Goal: Information Seeking & Learning: Compare options

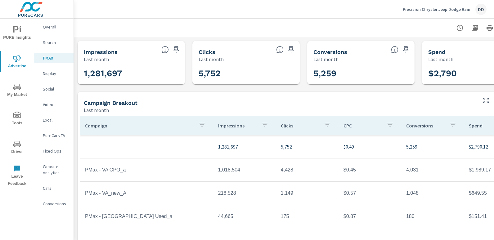
scroll to position [0, 44]
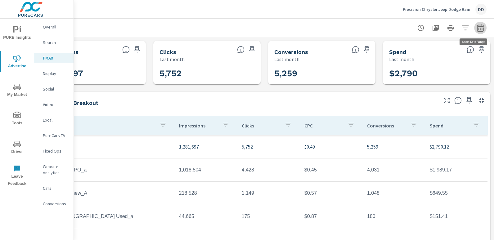
click at [477, 31] on icon "button" at bounding box center [480, 27] width 7 height 7
select select "Last month"
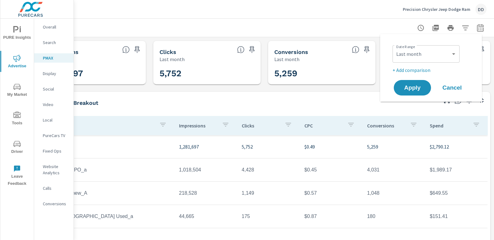
click at [414, 69] on p "+ Add comparison" at bounding box center [433, 69] width 80 height 7
select select "Previous period"
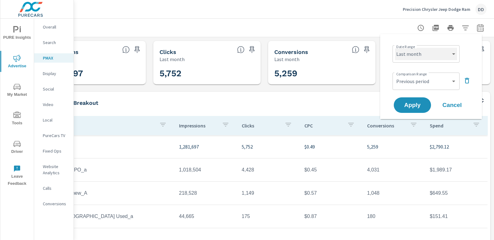
click at [413, 56] on select "Custom Yesterday Last week Last 7 days Last 14 days Last 30 days Last 45 days L…" at bounding box center [426, 54] width 62 height 12
click at [395, 48] on select "Custom Yesterday Last week Last 7 days Last 14 days Last 30 days Last 45 days L…" at bounding box center [426, 54] width 62 height 12
select select "Month to date"
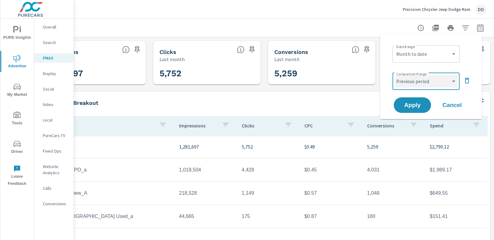
click at [417, 79] on select "Custom Previous period Previous month Previous year" at bounding box center [426, 81] width 62 height 12
click at [395, 75] on select "Custom Previous period Previous month Previous year" at bounding box center [426, 81] width 62 height 12
select select "custom"
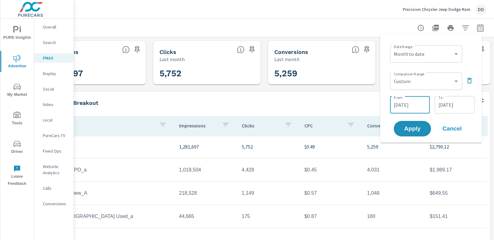
click at [422, 107] on input "07/07/2025" at bounding box center [410, 105] width 35 height 12
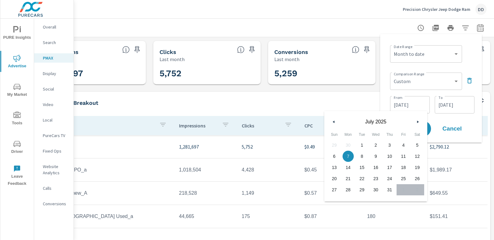
click at [364, 143] on span "1" at bounding box center [362, 145] width 14 height 8
type input "07/01/2025"
click at [447, 106] on input "07/31/2025" at bounding box center [455, 105] width 35 height 12
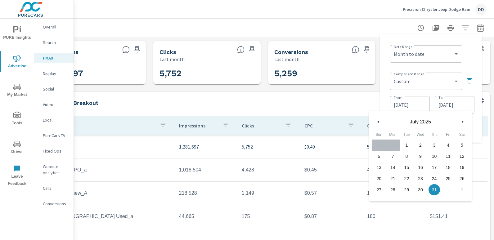
click at [448, 177] on span "25" at bounding box center [449, 179] width 14 height 8
type input "07/25/2025"
click at [473, 49] on div "Date Range Custom Yesterday Last week Last 7 days Last 14 days Last 30 days Las…" at bounding box center [432, 53] width 84 height 21
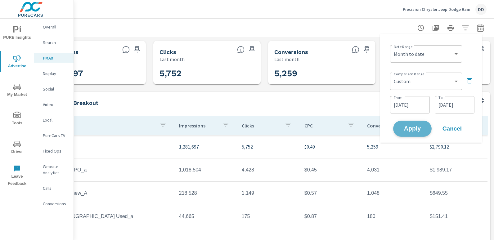
click at [416, 128] on span "Apply" at bounding box center [412, 129] width 25 height 6
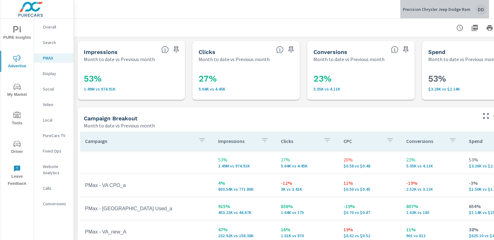
click at [481, 12] on div "DD" at bounding box center [481, 9] width 11 height 11
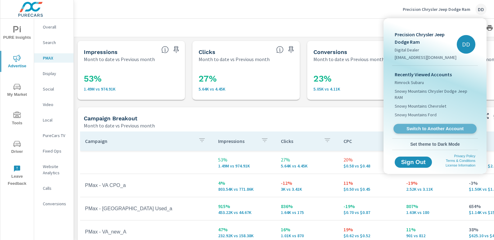
click at [429, 126] on span "Switch to Another Account" at bounding box center [435, 129] width 76 height 6
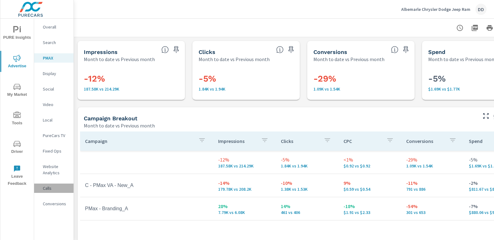
click at [51, 185] on div "Calls" at bounding box center [53, 188] width 39 height 9
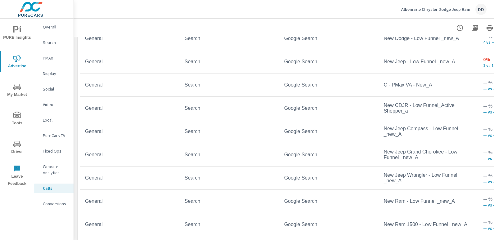
scroll to position [514, 0]
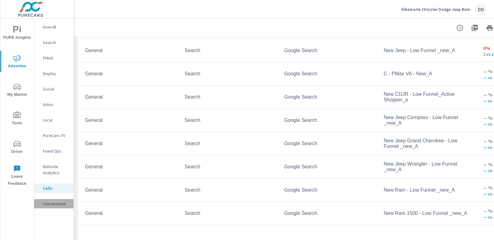
click at [56, 202] on p "Conversions" at bounding box center [56, 204] width 26 height 6
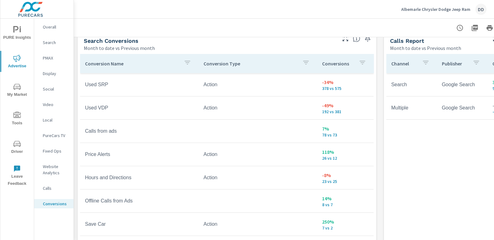
scroll to position [345, 0]
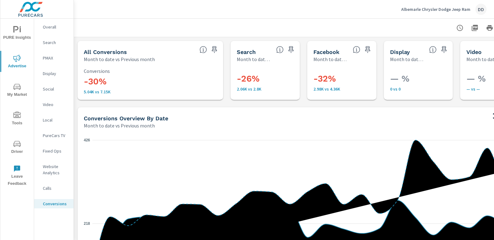
scroll to position [0, 44]
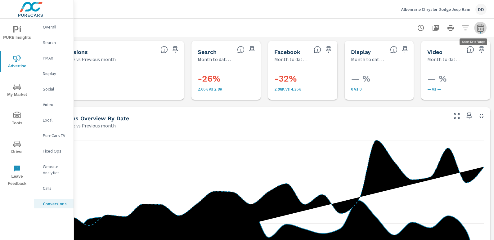
click at [480, 26] on button "button" at bounding box center [481, 28] width 12 height 12
select select "Month to date"
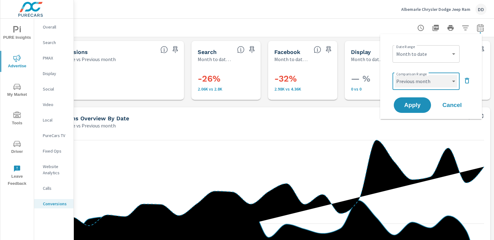
click at [435, 77] on select "Custom Previous period Previous month Previous year" at bounding box center [426, 81] width 62 height 12
click at [395, 75] on select "Custom Previous period Previous month Previous year" at bounding box center [426, 81] width 62 height 12
select select "custom"
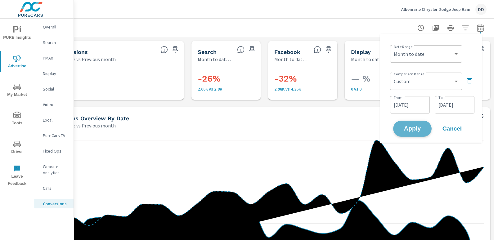
click at [412, 130] on span "Apply" at bounding box center [412, 129] width 25 height 6
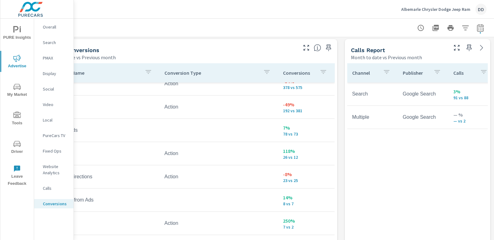
scroll to position [334, 0]
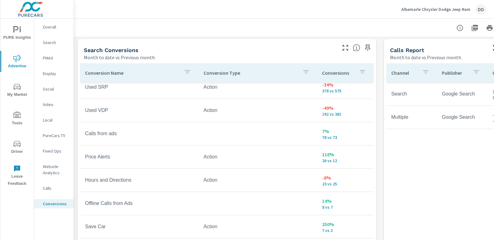
scroll to position [77, 0]
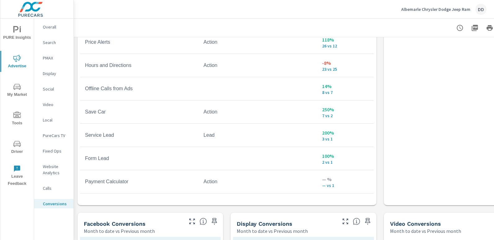
scroll to position [430, 0]
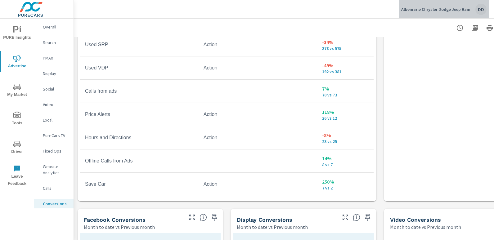
click at [483, 10] on div "DD" at bounding box center [481, 9] width 11 height 11
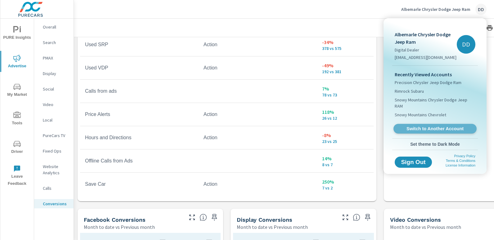
click at [428, 126] on span "Switch to Another Account" at bounding box center [435, 129] width 76 height 6
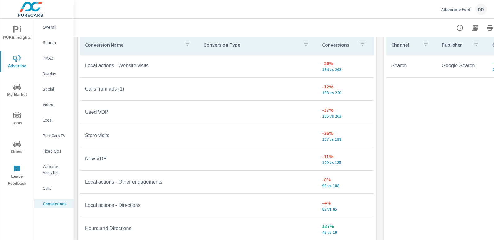
scroll to position [4, 0]
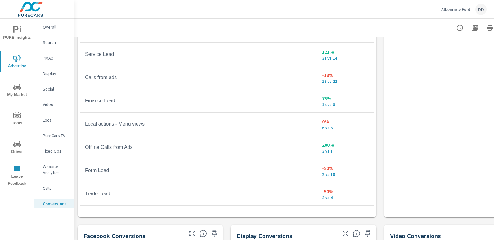
scroll to position [421, 0]
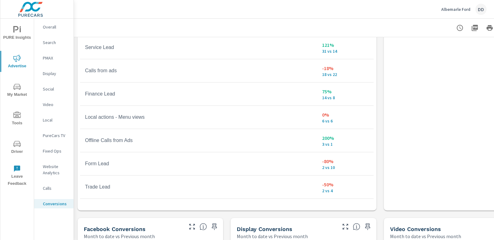
click at [492, 7] on div "Albemarle Ford DD" at bounding box center [284, 9] width 421 height 18
click at [488, 8] on button "Albemarle Ford DD" at bounding box center [464, 9] width 50 height 18
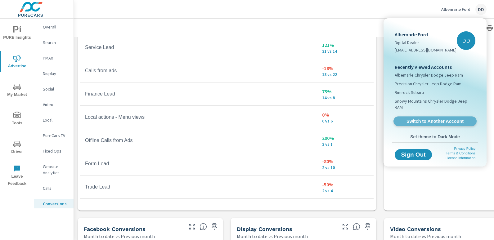
click at [449, 119] on span "Switch to Another Account" at bounding box center [435, 122] width 76 height 6
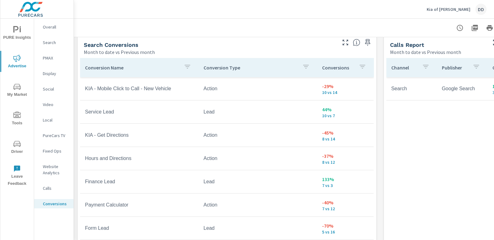
scroll to position [338, 0]
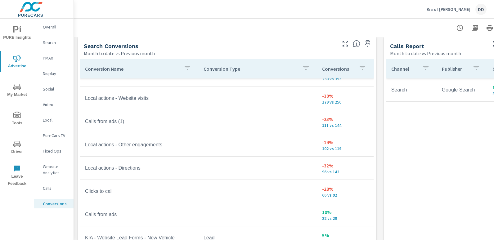
scroll to position [156, 0]
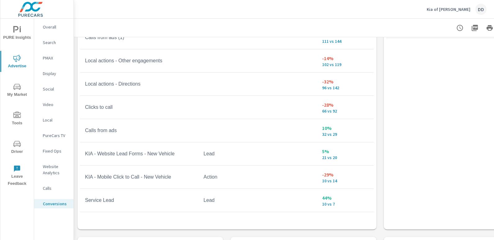
scroll to position [411, 0]
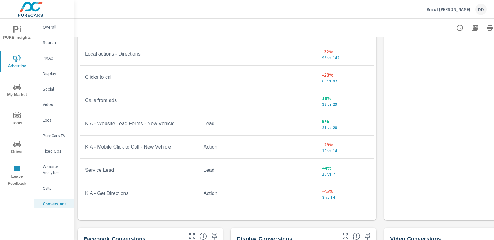
scroll to position [195, 0]
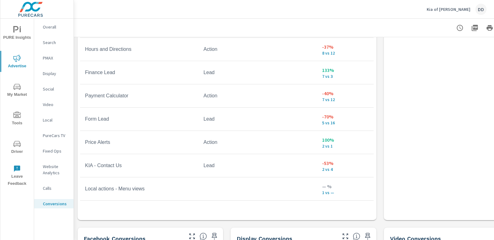
scroll to position [380, 0]
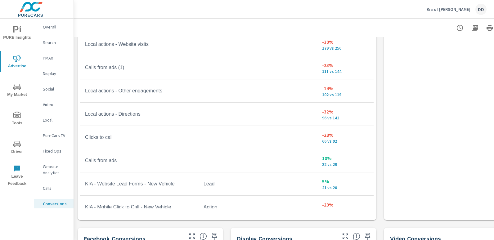
scroll to position [136, 0]
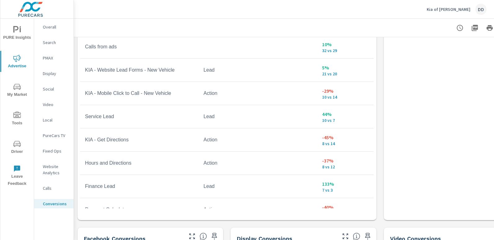
scroll to position [275, 0]
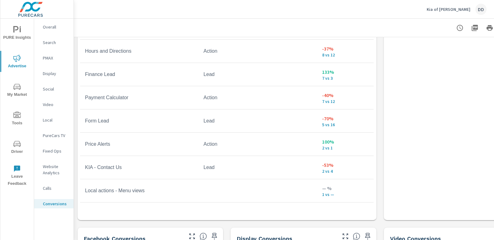
scroll to position [380, 0]
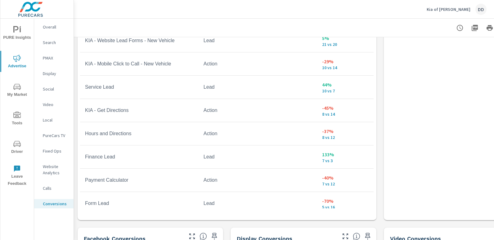
scroll to position [281, 0]
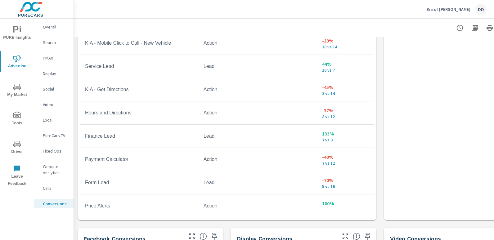
scroll to position [351, 0]
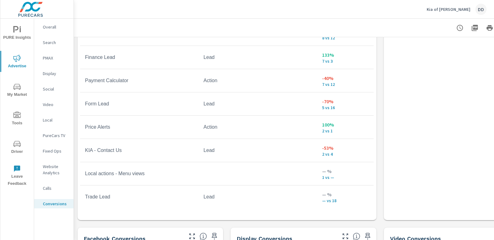
scroll to position [380, 0]
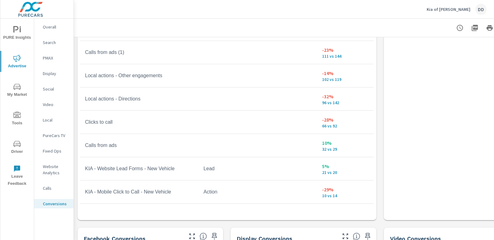
scroll to position [150, 0]
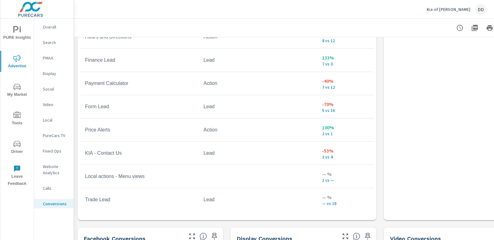
scroll to position [380, 0]
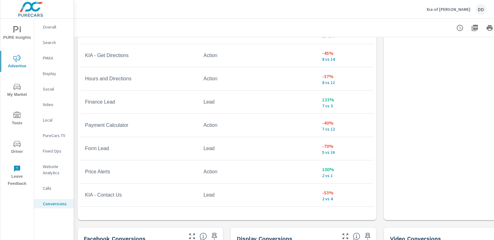
scroll to position [333, 0]
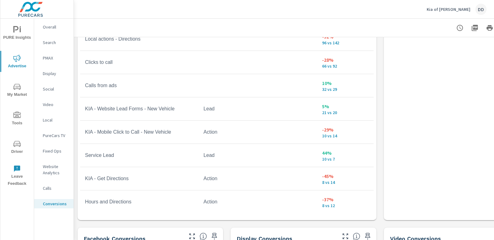
scroll to position [112, 0]
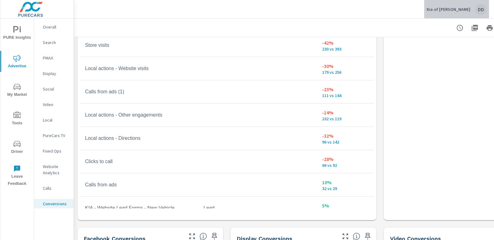
click at [487, 7] on button "Kia of Billings DD" at bounding box center [457, 9] width 65 height 18
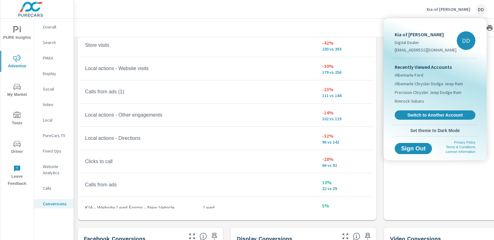
click at [422, 109] on div "Recently Viewed Accounts Albemarle Ford Albemarle Chrysler Dodge Jeep Ram Preci…" at bounding box center [436, 91] width 86 height 66
click at [422, 112] on span "Switch to Another Account" at bounding box center [435, 115] width 76 height 6
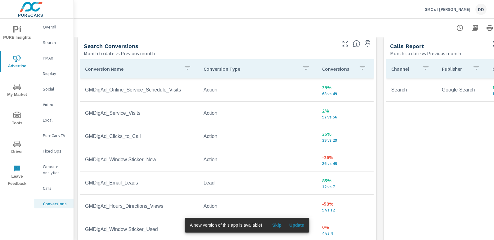
scroll to position [341, 0]
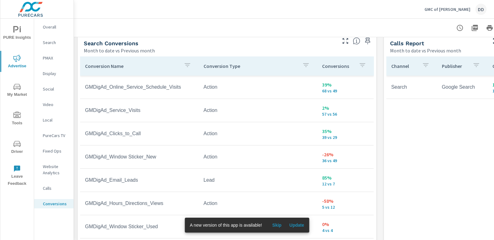
scroll to position [30, 0]
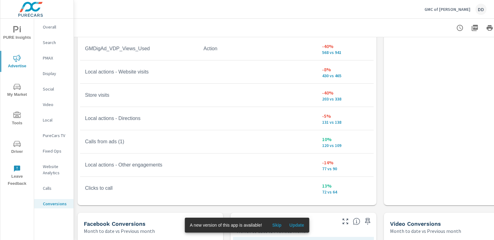
scroll to position [427, 0]
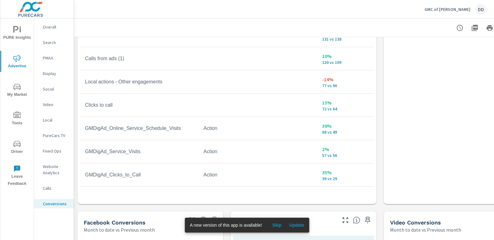
scroll to position [83, 0]
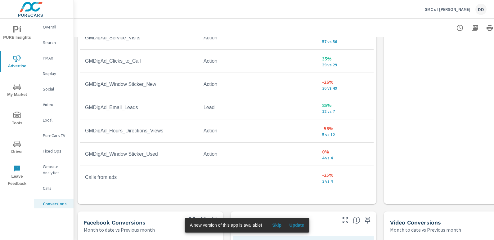
scroll to position [217, 0]
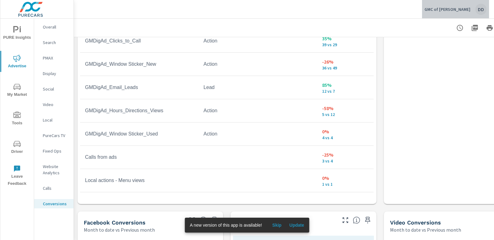
click at [482, 8] on div "DD" at bounding box center [481, 9] width 11 height 11
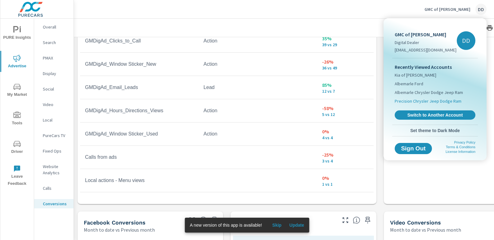
click at [416, 103] on span "Precision Chrysler Jeep Dodge Ram" at bounding box center [428, 101] width 67 height 6
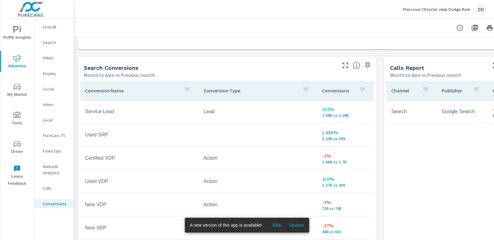
scroll to position [314, 0]
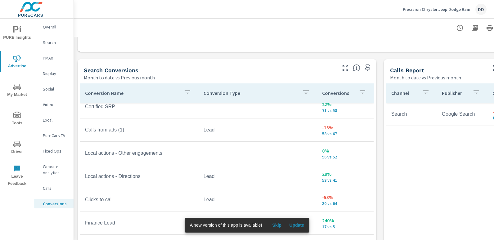
scroll to position [194, 0]
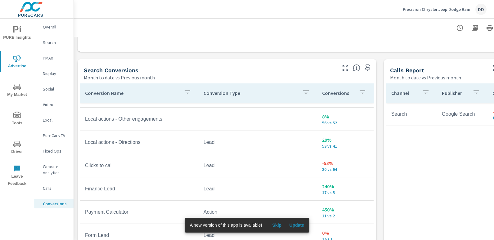
scroll to position [231, 0]
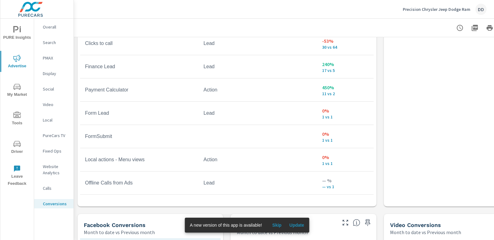
scroll to position [426, 0]
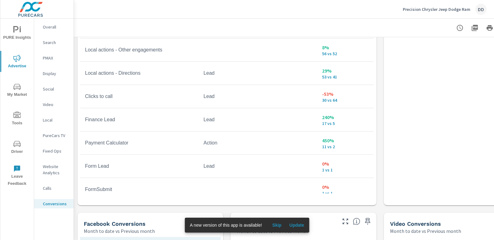
scroll to position [99, 0]
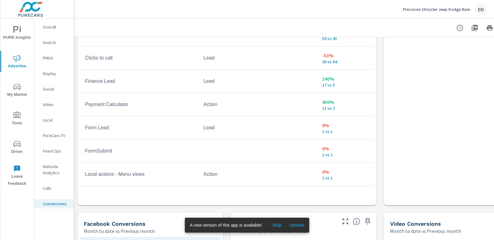
scroll to position [226, 0]
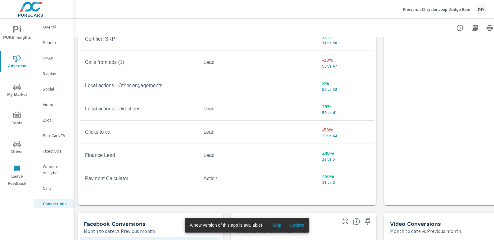
scroll to position [152, 0]
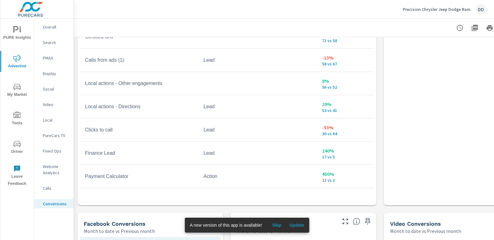
scroll to position [263, 0]
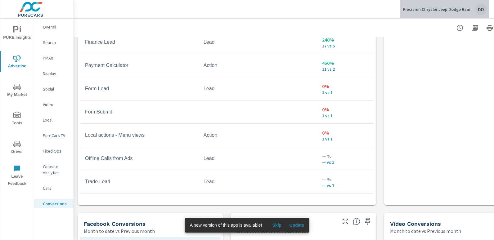
click at [483, 8] on div "DD" at bounding box center [481, 9] width 11 height 11
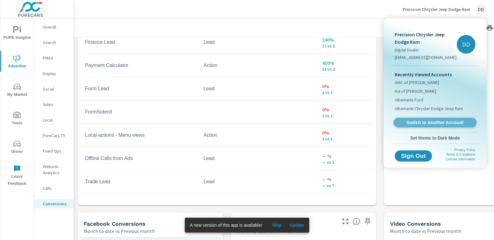
click at [435, 120] on span "Switch to Another Account" at bounding box center [435, 123] width 76 height 6
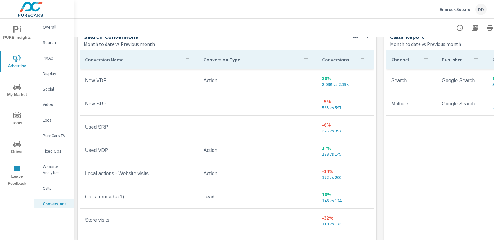
scroll to position [389, 0]
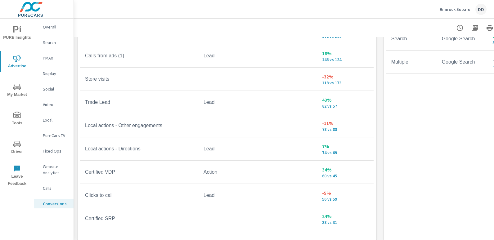
scroll to position [99, 0]
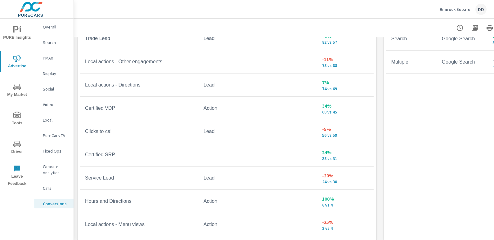
scroll to position [172, 0]
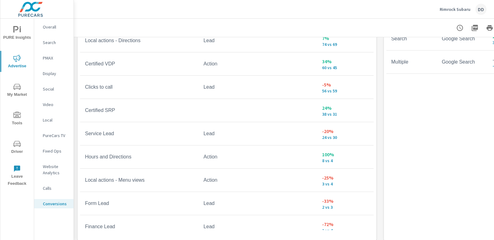
scroll to position [210, 0]
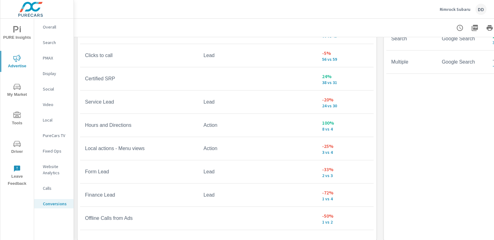
scroll to position [240, 0]
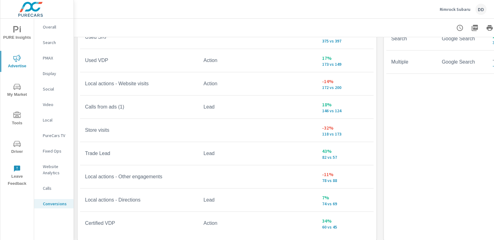
scroll to position [48, 0]
drag, startPoint x: 374, startPoint y: 103, endPoint x: 374, endPoint y: 153, distance: 49.1
click at [374, 153] on div "Conversion Name Conversion Type Conversions New VDP Action 38% 3.03K vs 2.19K N…" at bounding box center [227, 124] width 299 height 237
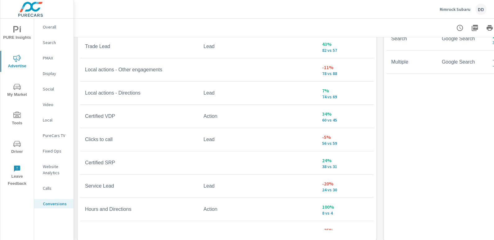
scroll to position [158, 0]
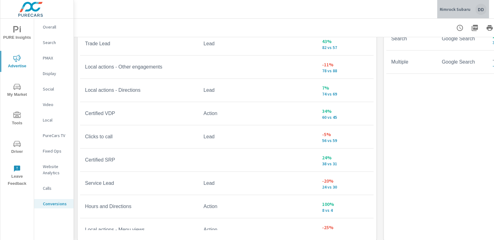
click at [483, 9] on div "DD" at bounding box center [481, 9] width 11 height 11
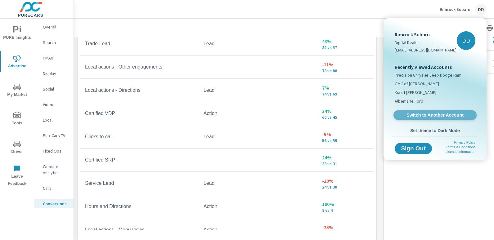
click at [431, 114] on span "Switch to Another Account" at bounding box center [435, 115] width 76 height 6
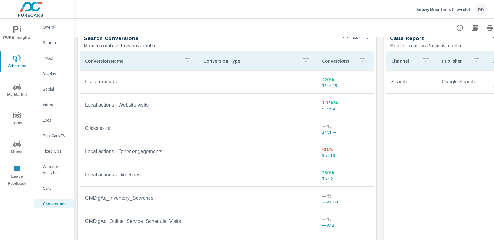
scroll to position [2, 0]
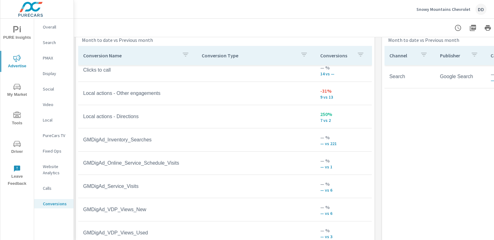
scroll to position [352, 2]
click at [485, 11] on div "DD" at bounding box center [481, 9] width 11 height 11
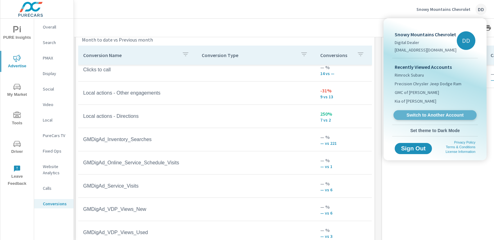
click at [434, 115] on span "Switch to Another Account" at bounding box center [435, 115] width 76 height 6
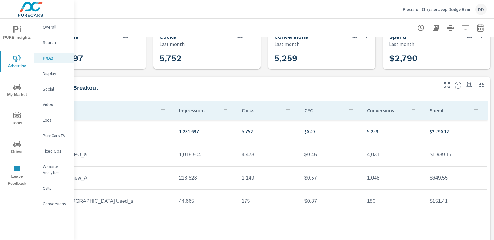
scroll to position [15, 44]
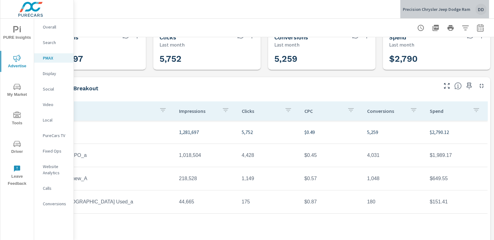
click at [481, 8] on div "DD" at bounding box center [481, 9] width 11 height 11
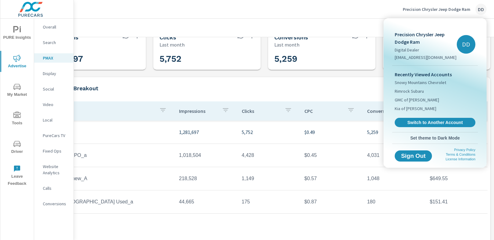
click at [414, 116] on div "Recently Viewed Accounts Snowy Mountains Chevrolet Rimrock Subaru GMC of [PERSO…" at bounding box center [436, 99] width 86 height 66
click at [415, 120] on span "Switch to Another Account" at bounding box center [435, 123] width 76 height 6
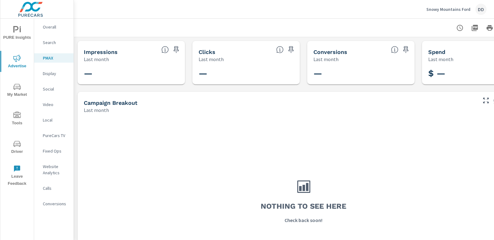
scroll to position [56, 0]
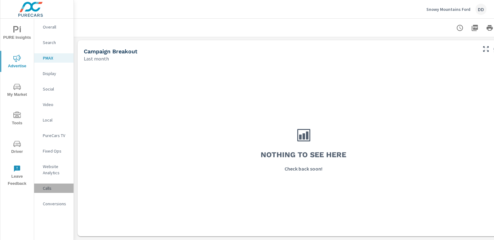
click at [62, 186] on p "Calls" at bounding box center [56, 188] width 26 height 6
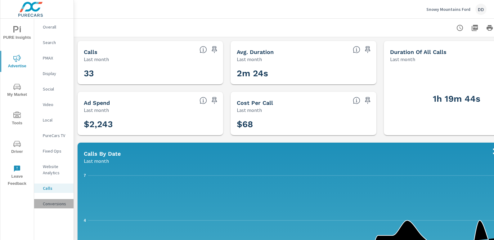
click at [56, 204] on p "Conversions" at bounding box center [56, 204] width 26 height 6
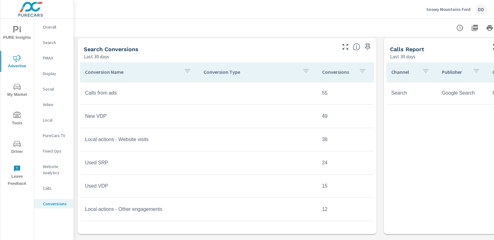
scroll to position [262, 0]
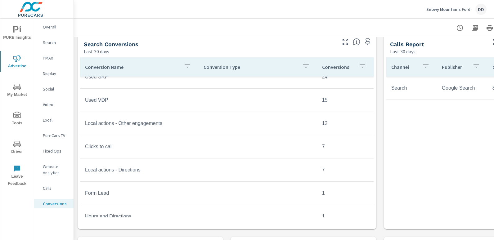
scroll to position [116, 0]
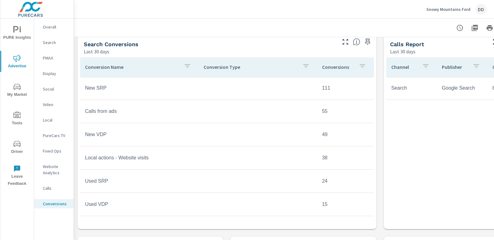
scroll to position [262, 44]
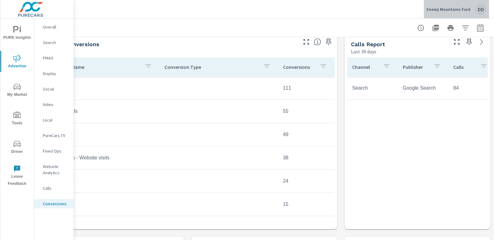
click at [483, 8] on div "DD" at bounding box center [481, 9] width 11 height 11
